Goal: Participate in discussion: Engage in conversation with other users on a specific topic

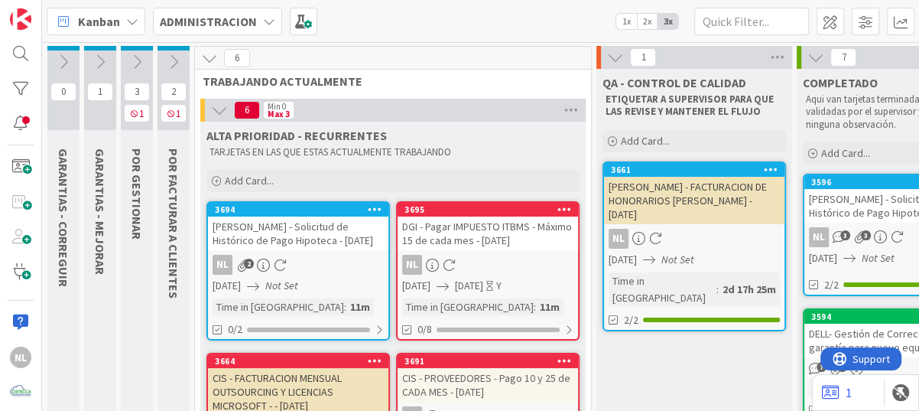
click at [493, 263] on div "NL" at bounding box center [488, 265] width 180 height 20
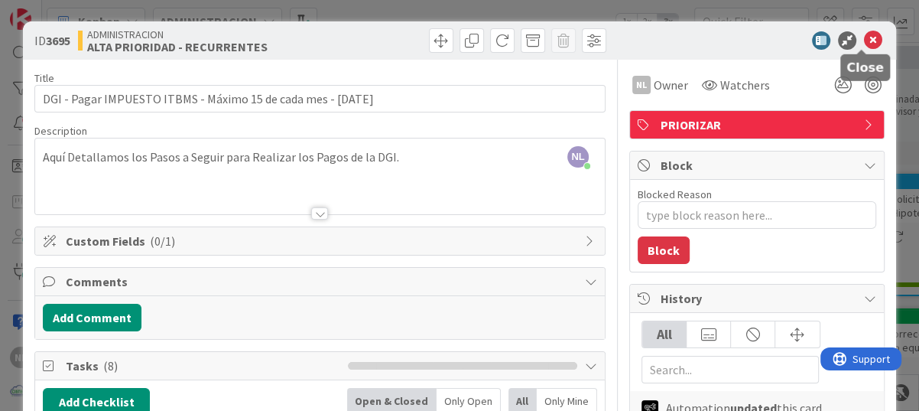
click at [864, 38] on icon at bounding box center [873, 40] width 18 height 18
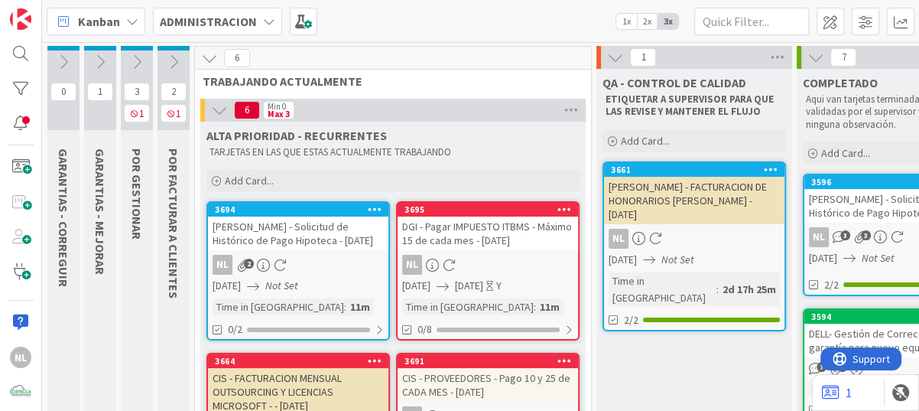
click at [136, 58] on icon at bounding box center [136, 62] width 17 height 17
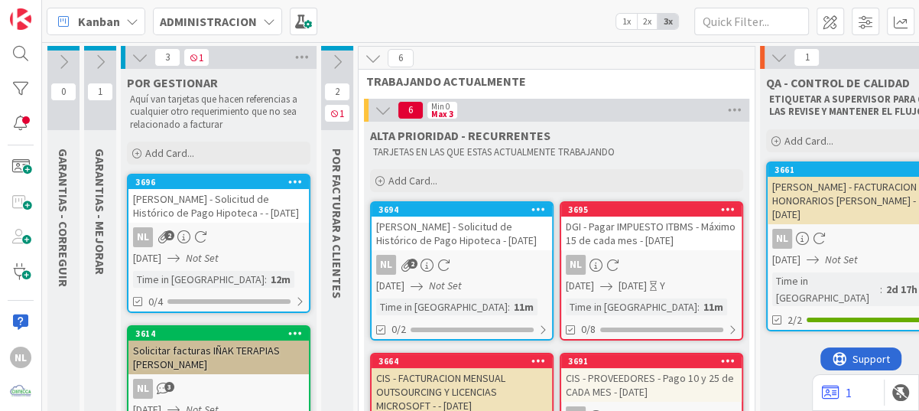
click at [99, 60] on icon at bounding box center [100, 62] width 17 height 17
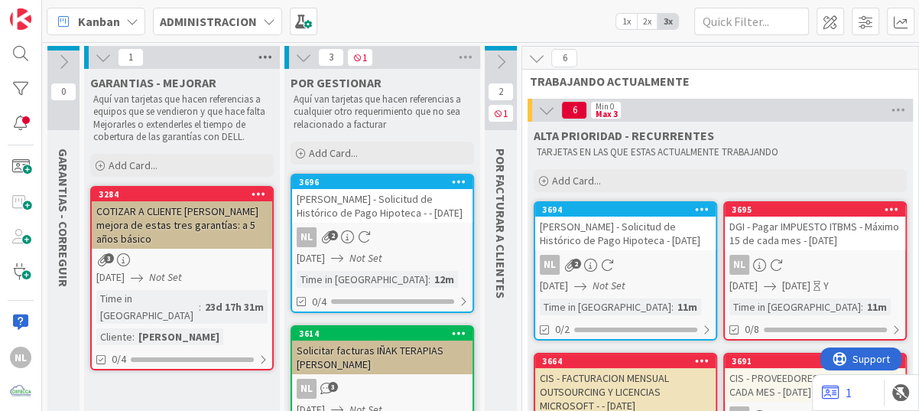
click at [261, 54] on icon at bounding box center [265, 57] width 20 height 23
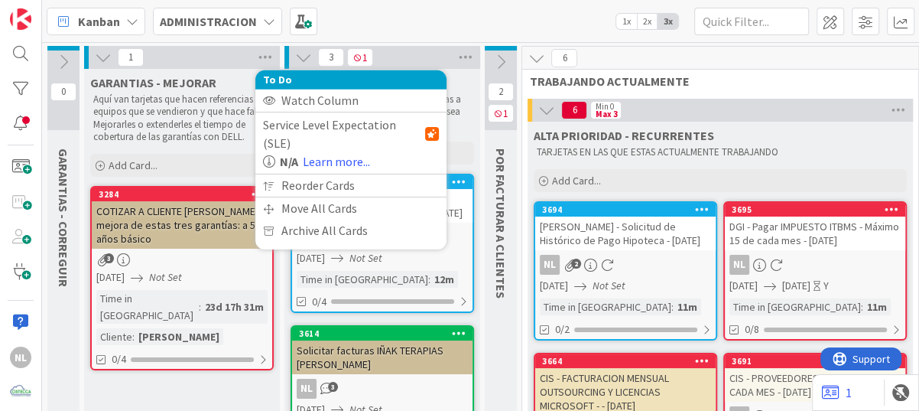
click at [106, 57] on icon at bounding box center [103, 57] width 17 height 17
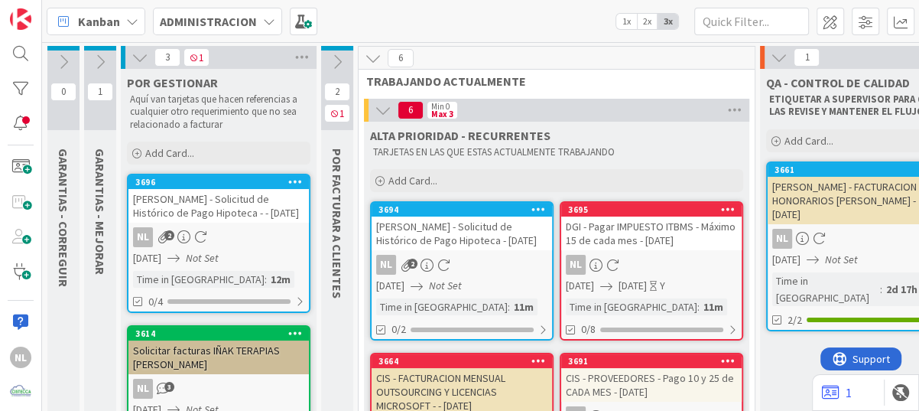
click at [489, 22] on div "Kanban ADMINISTRACION 1x 2x 3x" at bounding box center [480, 21] width 877 height 42
click at [138, 154] on icon at bounding box center [136, 153] width 9 height 9
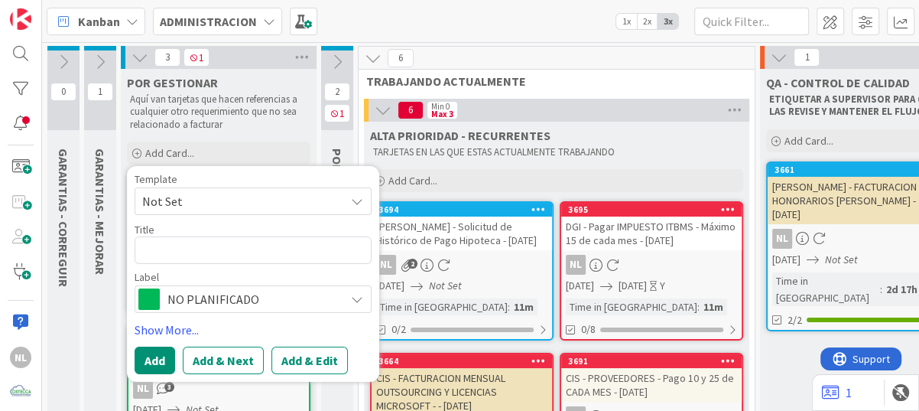
click at [173, 252] on textarea at bounding box center [253, 250] width 237 height 28
type textarea "x"
type textarea "c"
type textarea "x"
type textarea "ca"
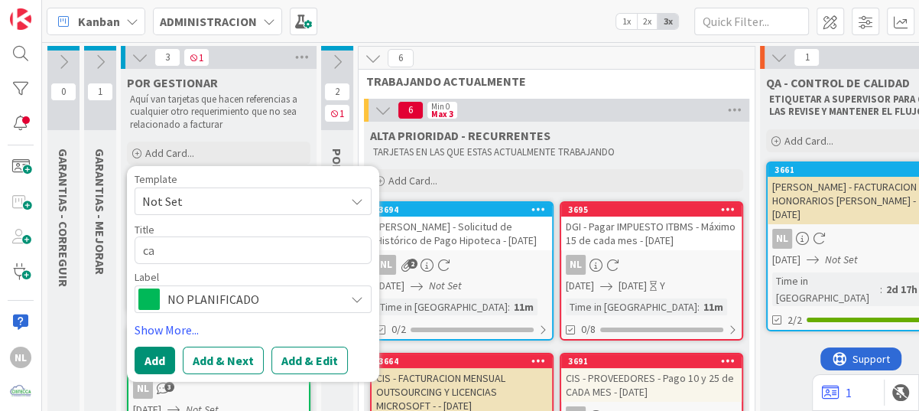
type textarea "x"
type textarea "a"
type textarea "x"
type textarea "C"
type textarea "x"
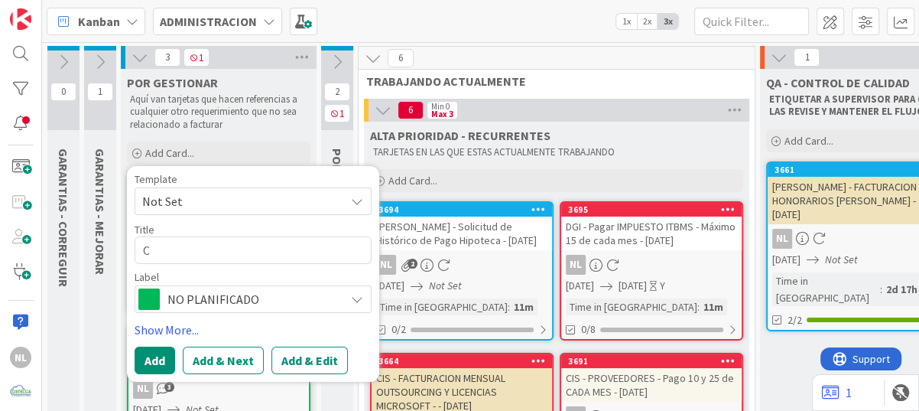
type textarea "CA"
type textarea "x"
type textarea "CAS"
type textarea "x"
type textarea "CASO"
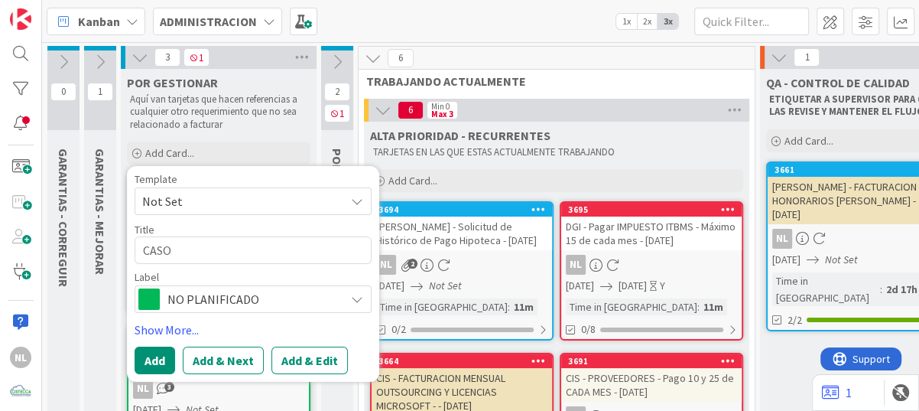
type textarea "x"
type textarea "CASO"
paste textarea "MICROSOFT"
type textarea "x"
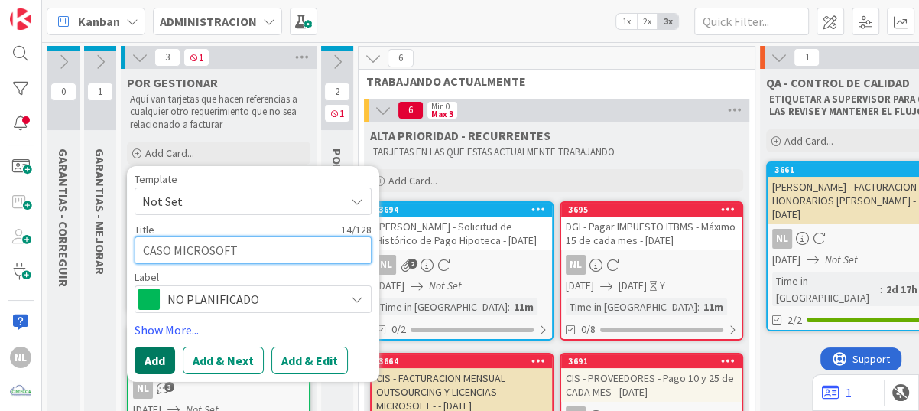
type textarea "CASO MICROSOFT"
click at [161, 356] on button "Add" at bounding box center [155, 360] width 41 height 28
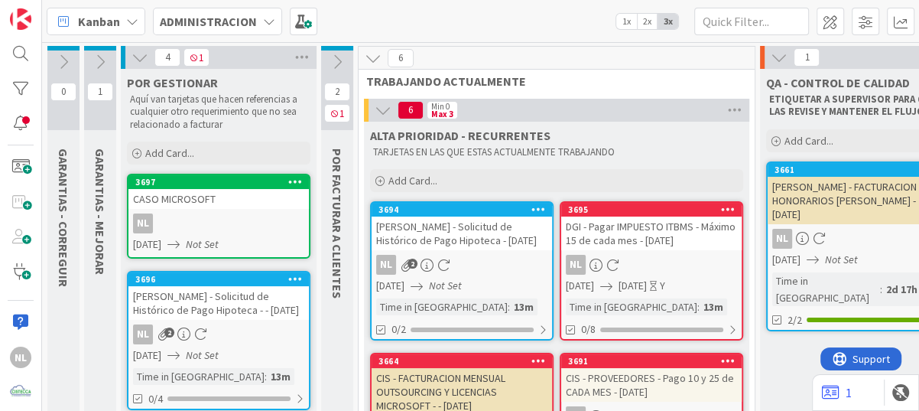
click at [247, 220] on div "NL" at bounding box center [218, 223] width 180 height 20
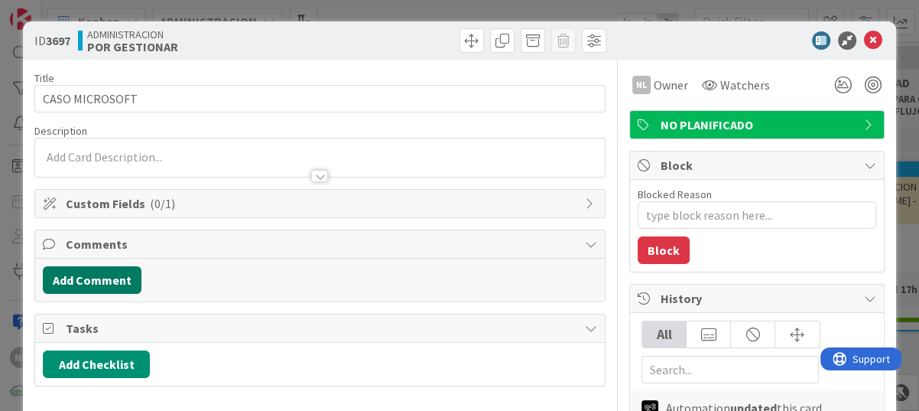
click at [88, 275] on button "Add Comment" at bounding box center [92, 280] width 99 height 28
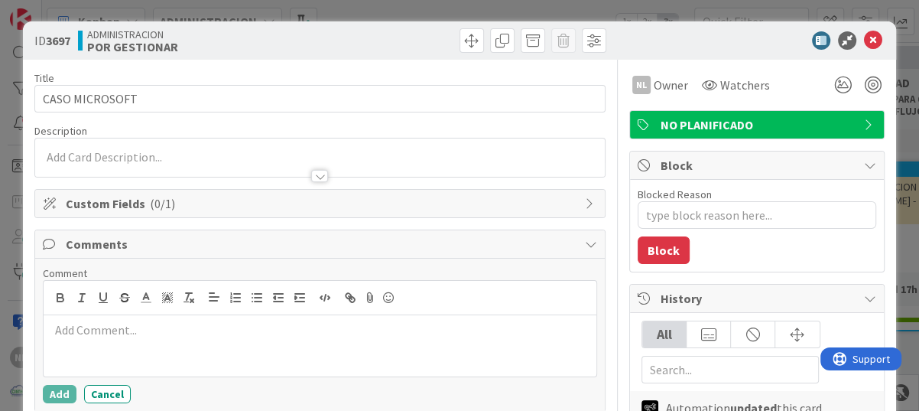
click at [112, 152] on div at bounding box center [320, 157] width 570 height 38
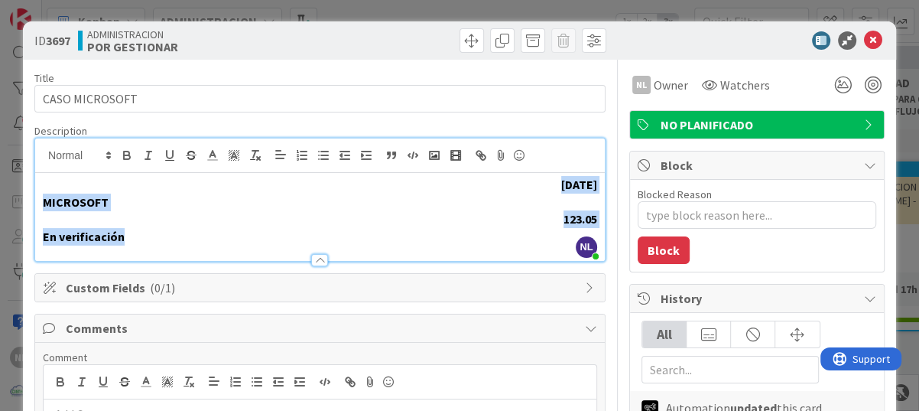
drag, startPoint x: 169, startPoint y: 239, endPoint x: 4, endPoint y: 180, distance: 175.4
click at [4, 180] on div "ID 3697 ADMINISTRACION POR GESTIONAR Title 14 / 128 CASO MICROSOFT Description …" at bounding box center [459, 205] width 919 height 411
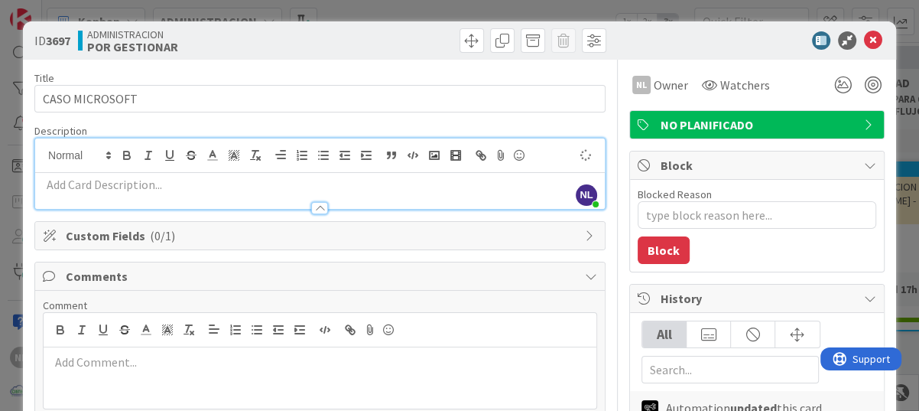
click at [90, 190] on p at bounding box center [320, 185] width 554 height 18
click at [47, 188] on p at bounding box center [320, 185] width 554 height 18
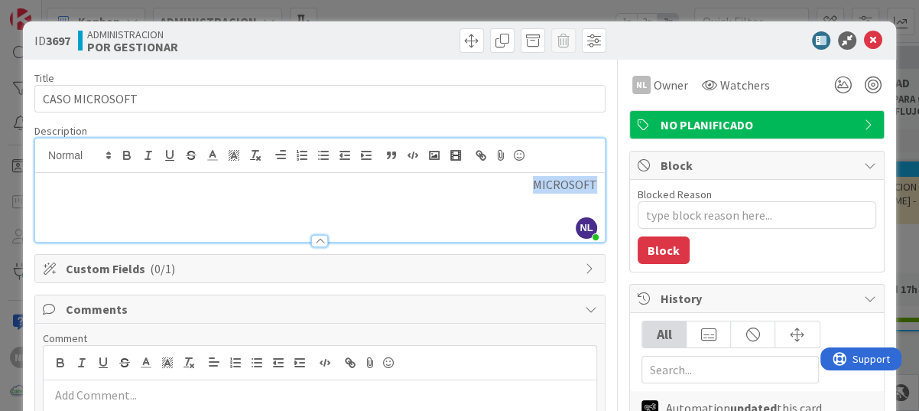
drag, startPoint x: 580, startPoint y: 185, endPoint x: 499, endPoint y: 180, distance: 81.2
click at [502, 180] on p "MICROSOFT" at bounding box center [320, 185] width 554 height 18
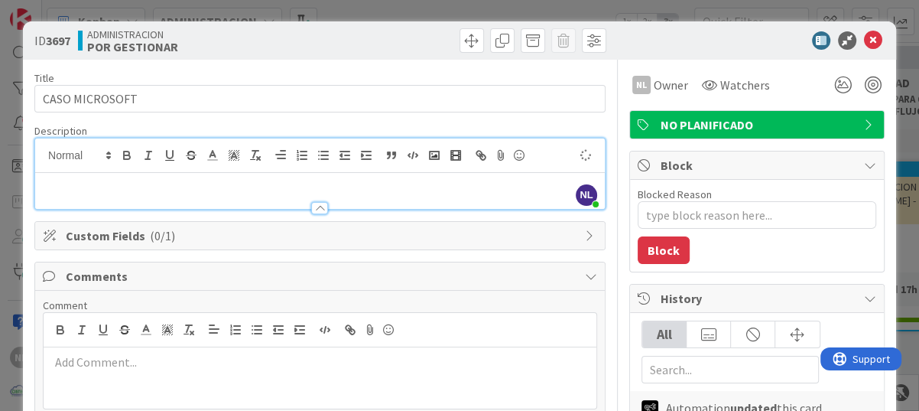
click at [57, 176] on p at bounding box center [320, 185] width 554 height 18
click at [54, 184] on p at bounding box center [320, 185] width 554 height 18
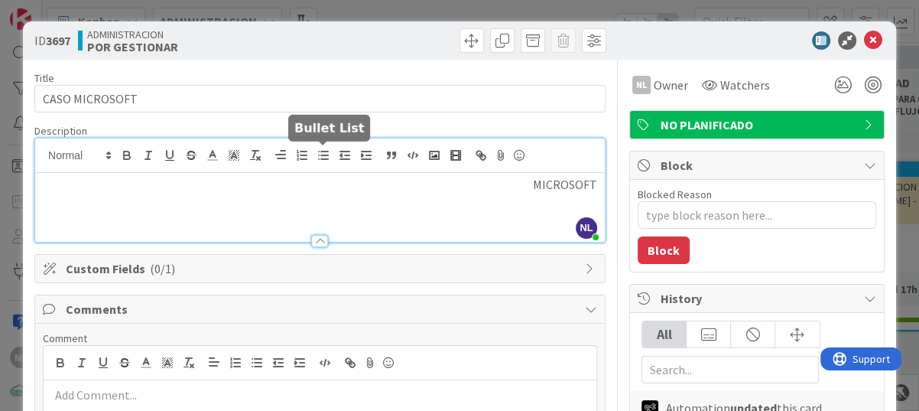
click at [324, 161] on icon "button" at bounding box center [324, 155] width 14 height 14
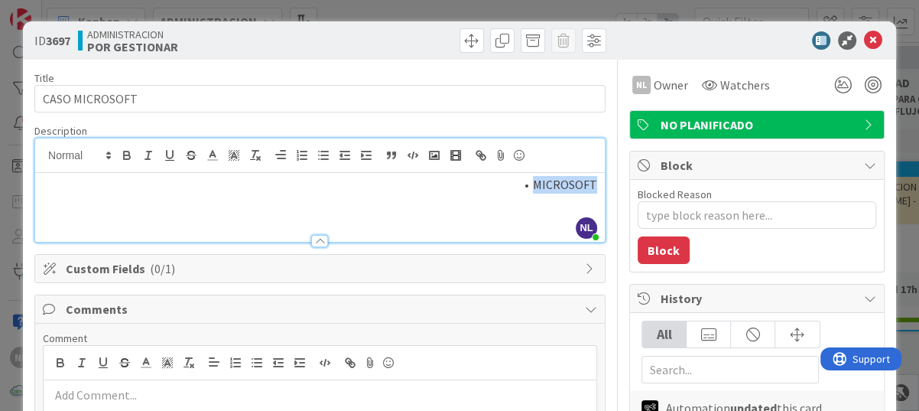
drag, startPoint x: 582, startPoint y: 183, endPoint x: 411, endPoint y: 180, distance: 171.3
click at [411, 180] on li "MICROSOFT" at bounding box center [329, 185] width 536 height 18
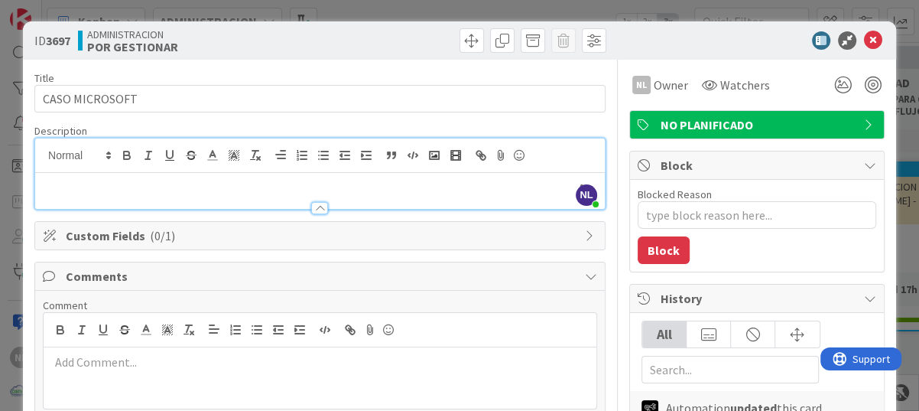
click at [78, 173] on div at bounding box center [320, 191] width 570 height 36
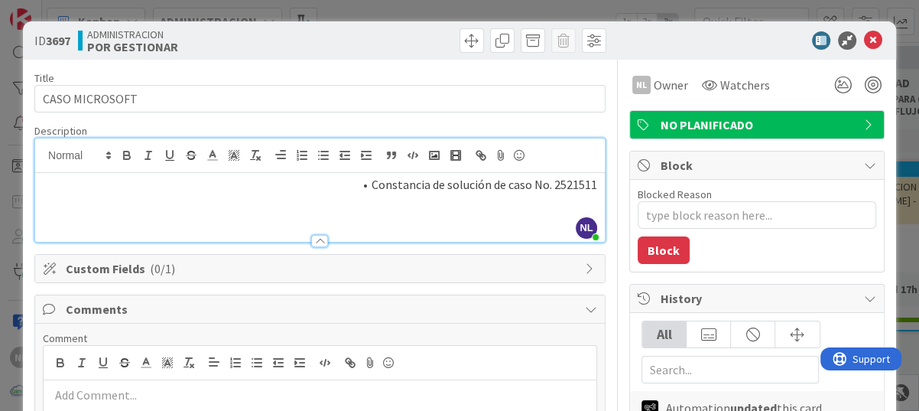
drag, startPoint x: 580, startPoint y: 183, endPoint x: 335, endPoint y: 167, distance: 246.0
click at [335, 167] on div "NL [PERSON_NAME] just joined Constancia de solución de caso No. 2521511" at bounding box center [320, 189] width 570 height 103
click at [364, 159] on line "button" at bounding box center [366, 159] width 9 height 0
click at [320, 154] on icon "button" at bounding box center [324, 155] width 14 height 14
click at [274, 154] on icon at bounding box center [281, 155] width 14 height 14
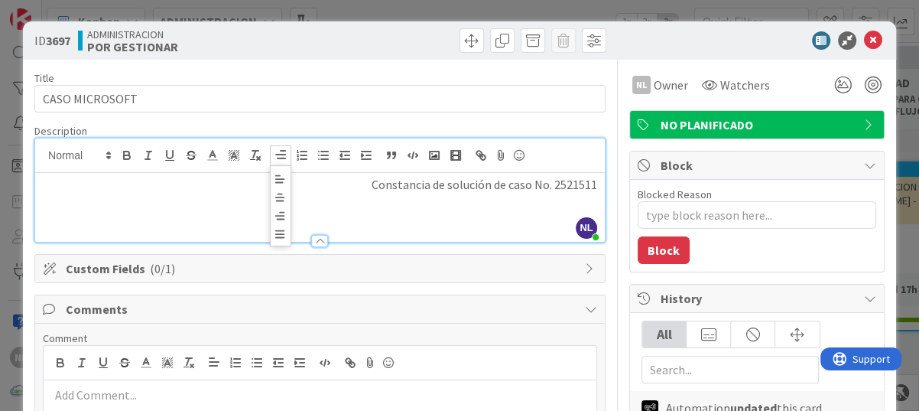
click at [116, 197] on div "Constancia de solución de caso No. 2521511" at bounding box center [320, 207] width 570 height 69
click at [54, 185] on p "Constancia de solución de caso No. 2521511" at bounding box center [320, 185] width 554 height 18
drag, startPoint x: 54, startPoint y: 185, endPoint x: 391, endPoint y: 208, distance: 337.3
click at [391, 208] on div "Constancia de solución de caso No. 2521511" at bounding box center [320, 207] width 570 height 69
drag, startPoint x: 348, startPoint y: 180, endPoint x: 590, endPoint y: 191, distance: 242.7
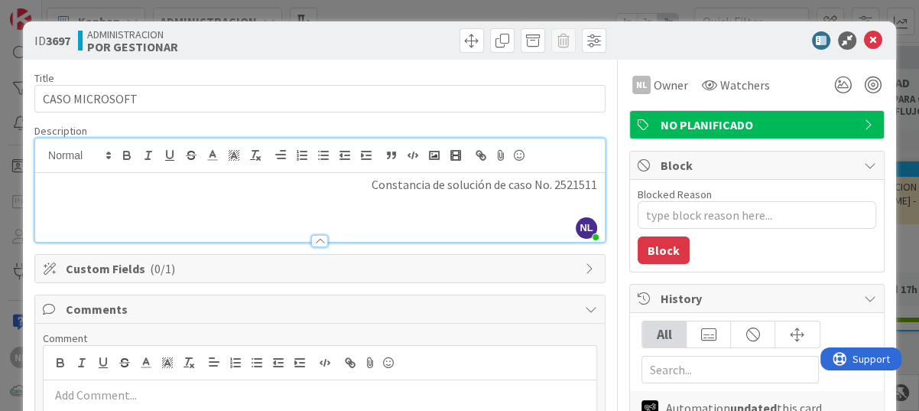
click at [590, 191] on div "Constancia de solución de caso No. 2521511" at bounding box center [320, 207] width 570 height 69
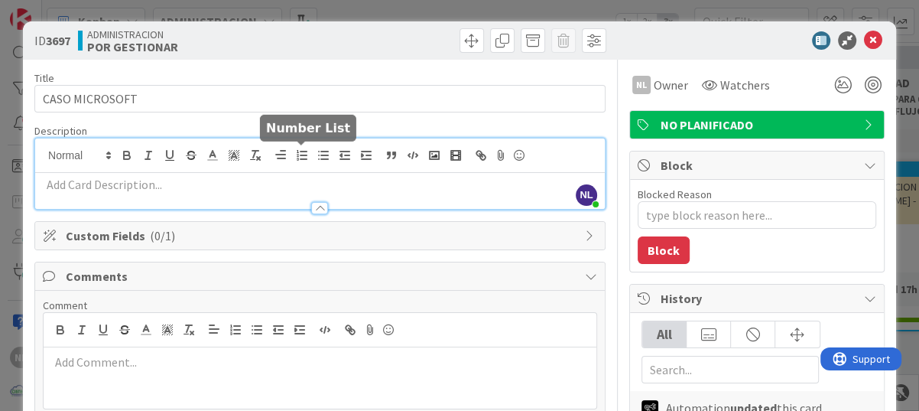
scroll to position [76, 0]
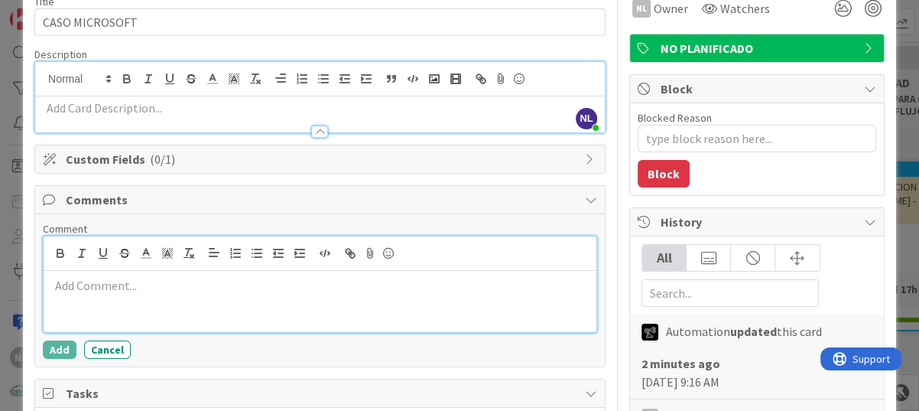
click at [57, 285] on p at bounding box center [320, 286] width 541 height 18
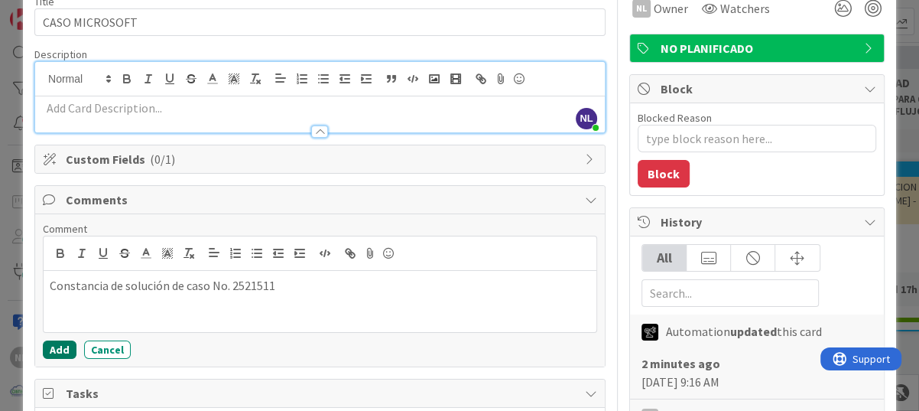
click at [58, 349] on button "Add" at bounding box center [60, 349] width 34 height 18
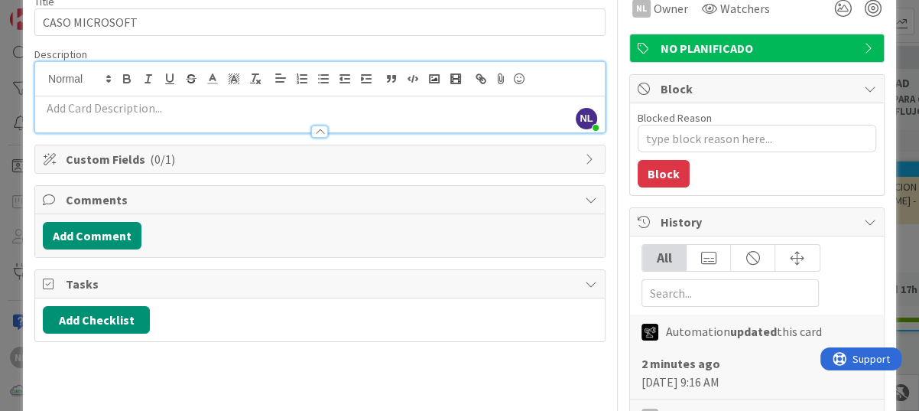
type textarea "x"
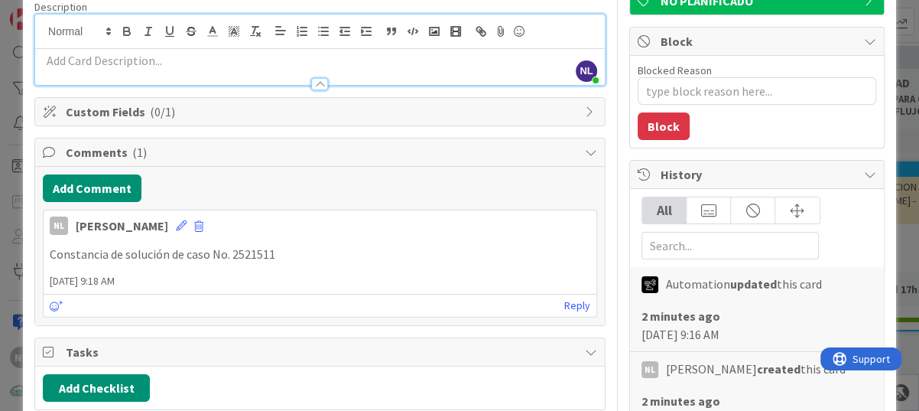
scroll to position [229, 0]
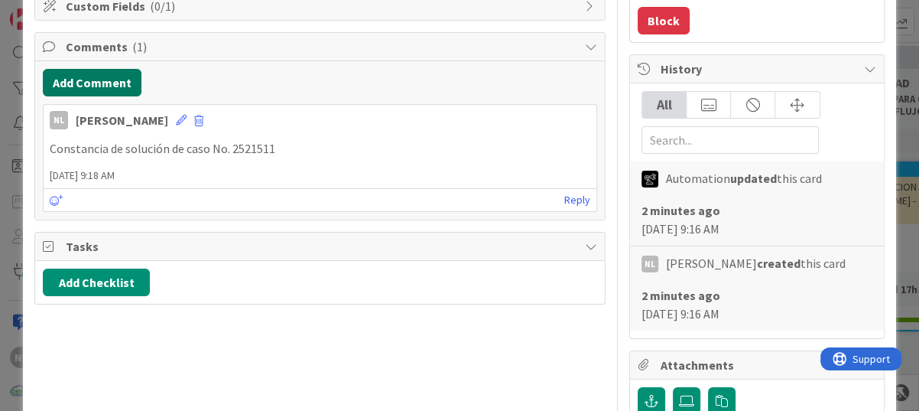
click at [86, 81] on button "Add Comment" at bounding box center [92, 83] width 99 height 28
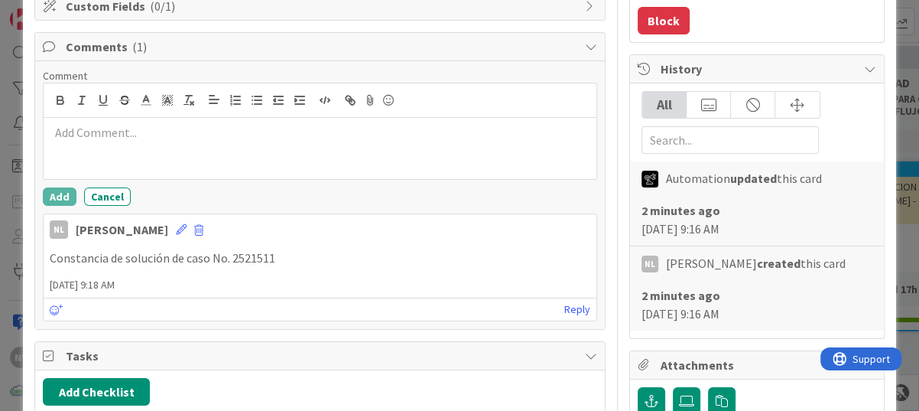
click at [73, 126] on p at bounding box center [320, 133] width 541 height 18
click at [55, 197] on button "Add" at bounding box center [60, 196] width 34 height 18
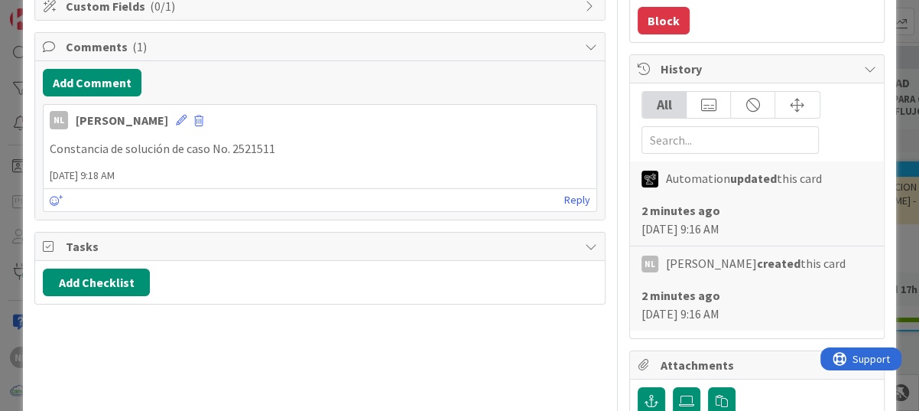
type textarea "x"
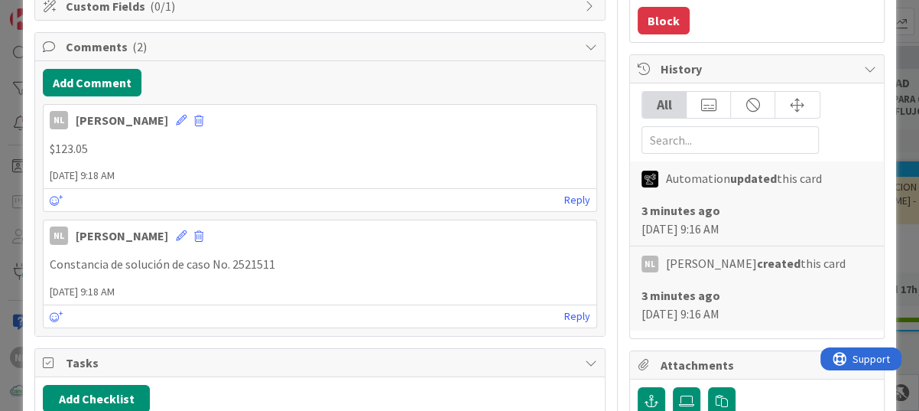
scroll to position [0, 0]
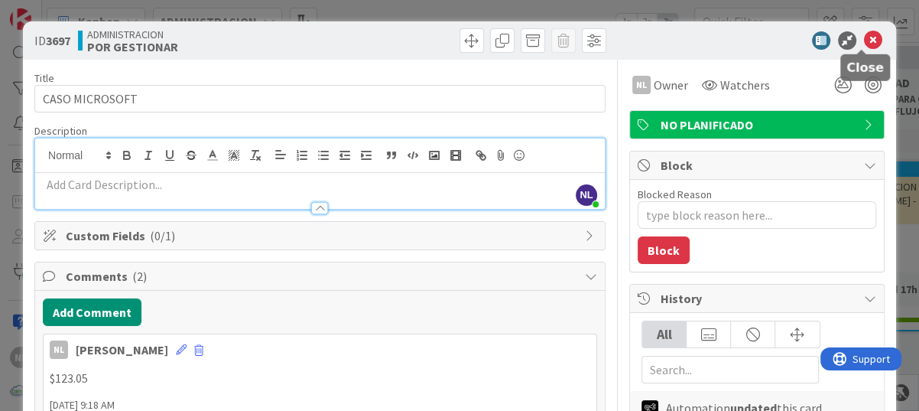
click at [864, 33] on icon at bounding box center [873, 40] width 18 height 18
